Goal: Transaction & Acquisition: Purchase product/service

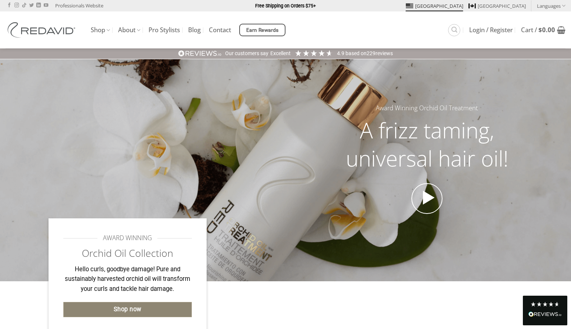
click at [136, 309] on span "Shop now" at bounding box center [128, 310] width 28 height 10
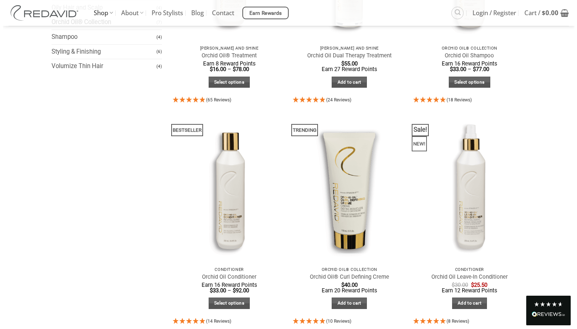
scroll to position [223, 0]
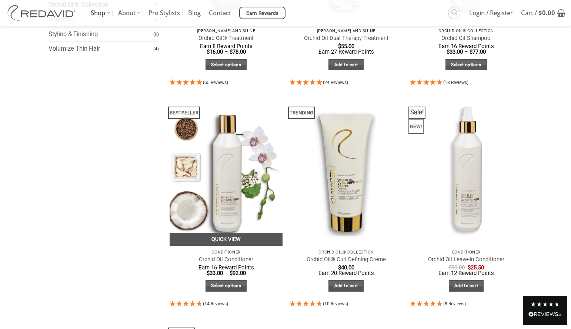
click at [240, 239] on link "Quick View" at bounding box center [226, 239] width 113 height 13
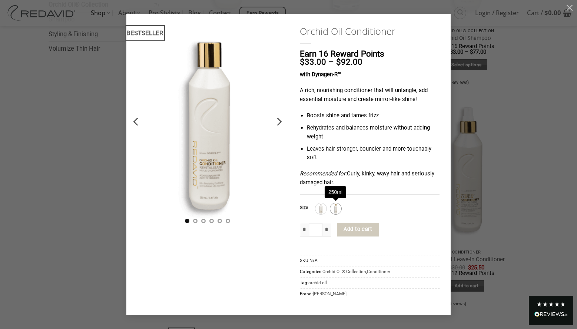
click at [334, 210] on img at bounding box center [336, 209] width 10 height 10
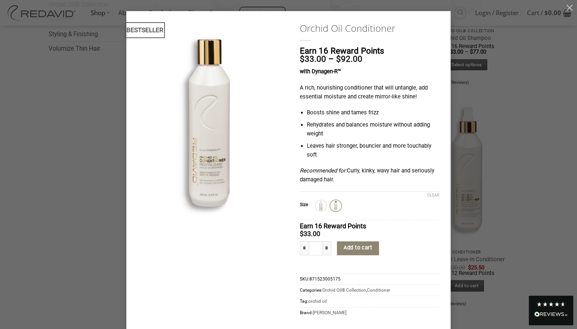
click at [355, 249] on button "Add to cart" at bounding box center [358, 248] width 42 height 14
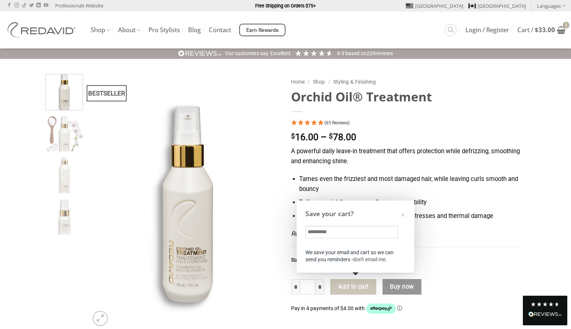
click at [402, 217] on div "x" at bounding box center [402, 215] width 3 height 8
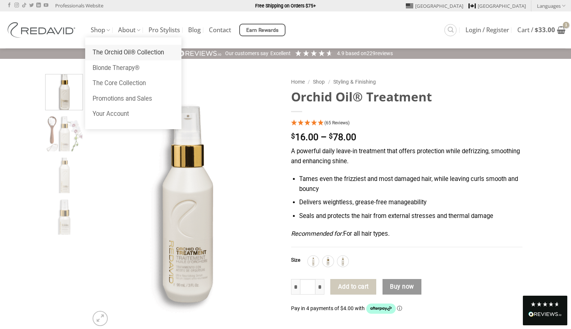
click at [110, 51] on link "The Orchid Oil® Collection" at bounding box center [133, 53] width 96 height 16
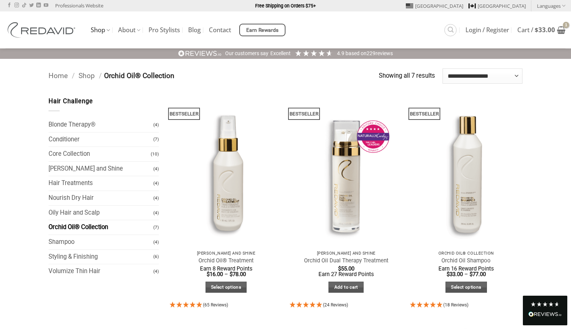
click at [154, 244] on span "(4)" at bounding box center [156, 242] width 6 height 13
click at [56, 76] on link "Home" at bounding box center [58, 75] width 19 height 9
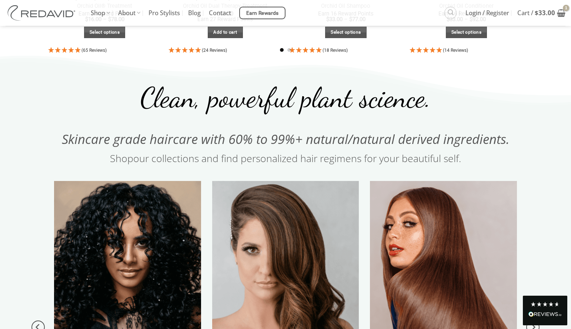
scroll to position [741, 0]
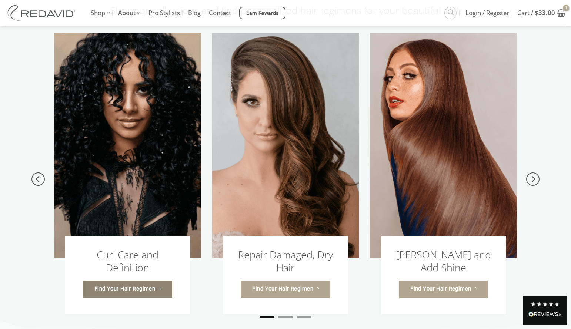
click at [132, 285] on span "Find Your Hair Regimen" at bounding box center [124, 289] width 61 height 9
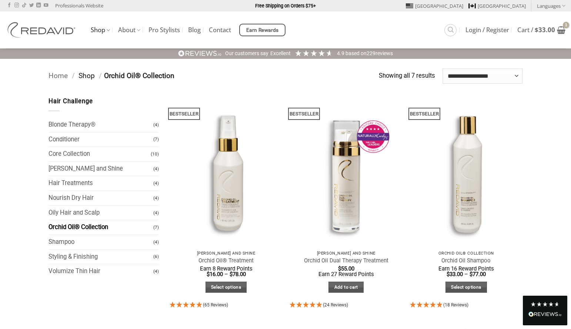
click at [87, 75] on link "Shop" at bounding box center [87, 75] width 16 height 9
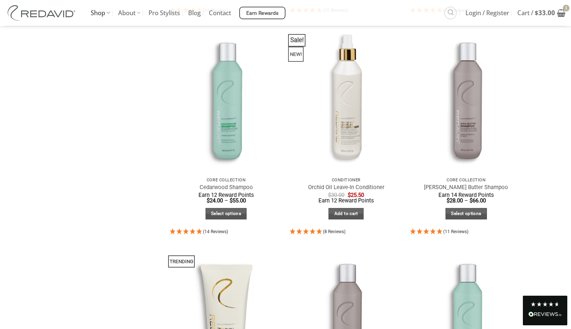
scroll to position [518, 0]
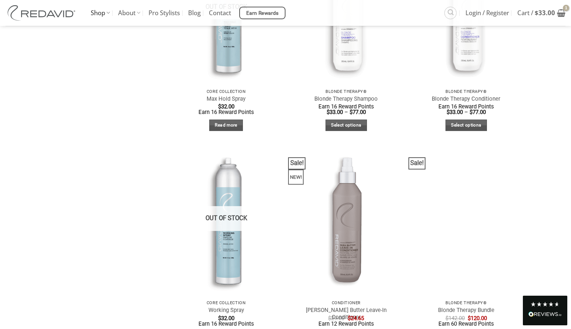
scroll to position [1333, 0]
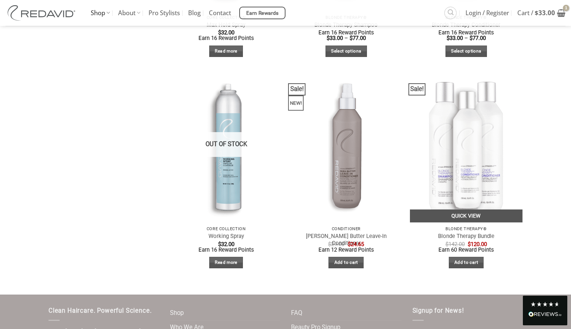
click at [470, 216] on link "Quick View" at bounding box center [466, 216] width 113 height 13
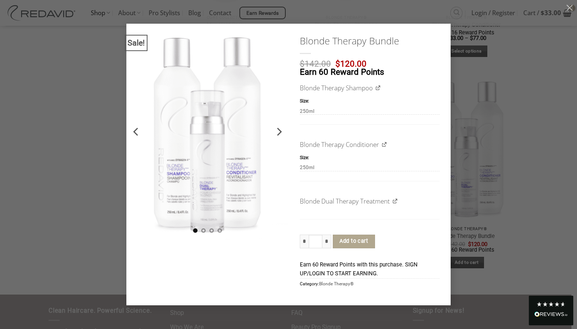
click at [520, 212] on div "Sale! Blonde Therapy Bundle $ 142.00 Original price was: $142.00. $ 120.00 Curr…" at bounding box center [288, 164] width 554 height 281
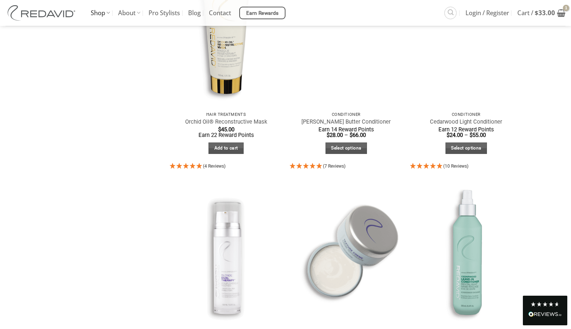
scroll to position [741, 0]
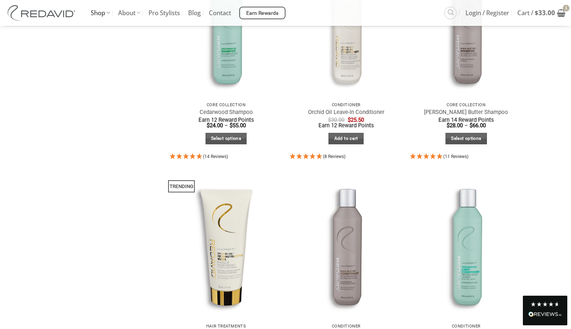
scroll to position [592, 0]
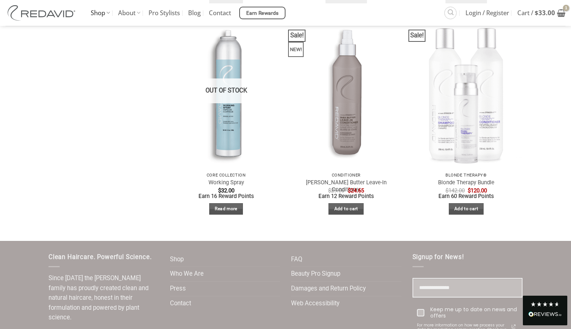
scroll to position [1457, 0]
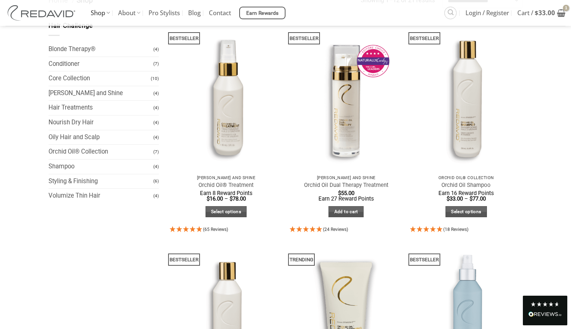
scroll to position [50, 0]
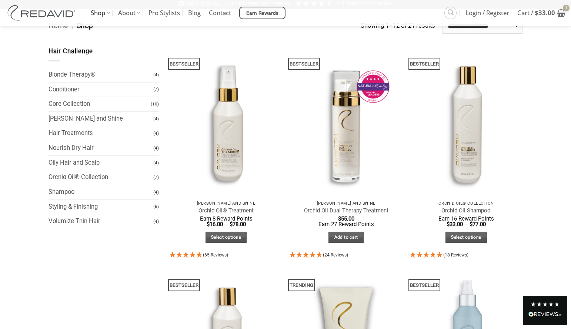
click at [156, 208] on span "(6)" at bounding box center [156, 206] width 6 height 13
click at [94, 207] on link "Styling & Finishing" at bounding box center [101, 207] width 105 height 14
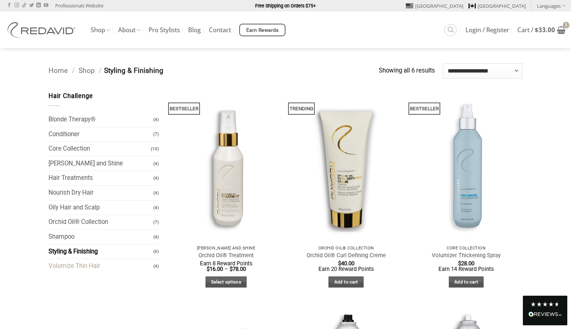
click at [83, 267] on link "Volumize Thin Hair" at bounding box center [101, 266] width 105 height 14
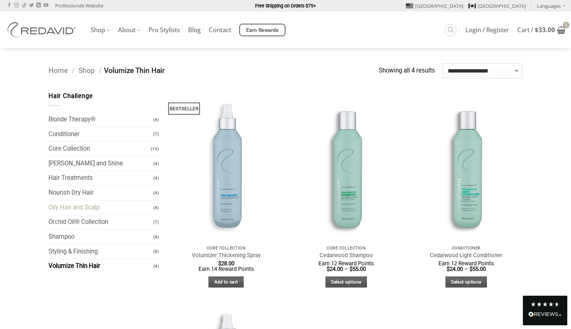
click at [55, 206] on link "Oily Hair and Scalp" at bounding box center [101, 208] width 105 height 14
click at [69, 193] on link "Nourish Dry Hair" at bounding box center [101, 193] width 105 height 14
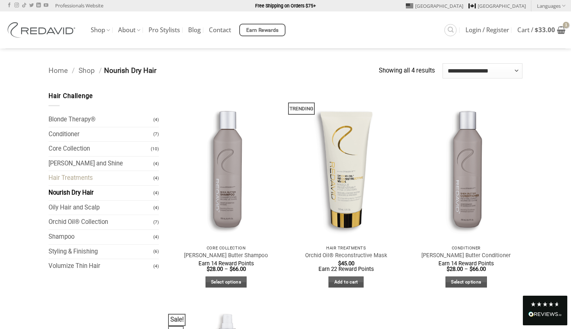
click at [83, 180] on link "Hair Treatments" at bounding box center [101, 178] width 105 height 14
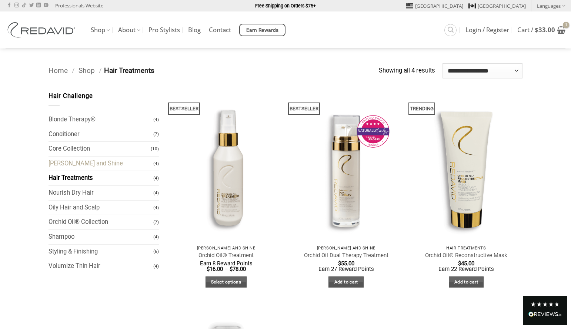
click at [97, 164] on link "[PERSON_NAME] and Shine" at bounding box center [101, 164] width 105 height 14
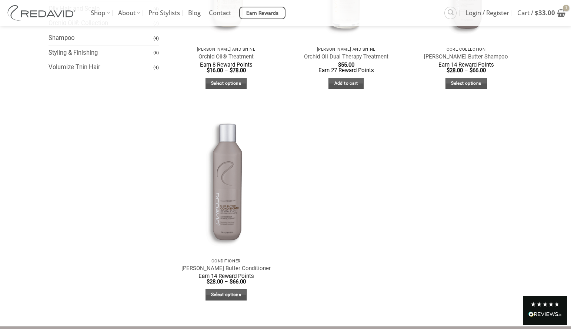
scroll to position [222, 0]
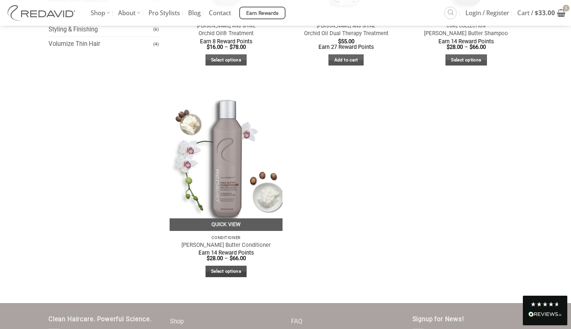
click at [226, 273] on link "Select options" at bounding box center [226, 271] width 41 height 11
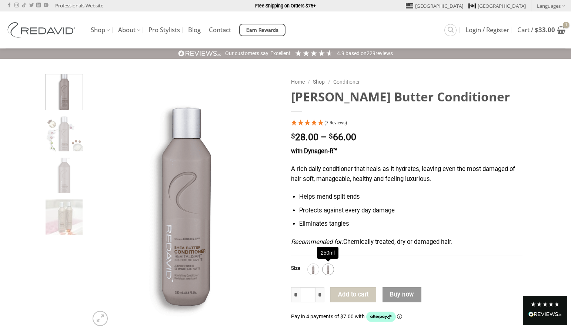
click at [329, 270] on img at bounding box center [328, 270] width 10 height 10
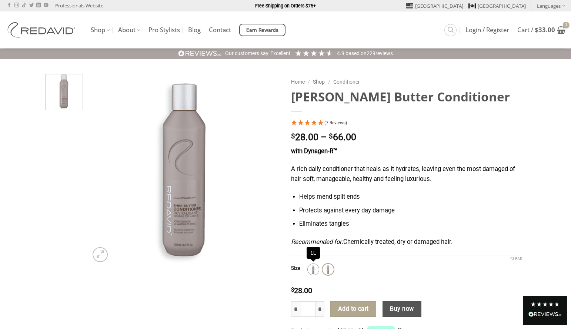
click at [311, 271] on img at bounding box center [313, 270] width 10 height 10
